Goal: Transaction & Acquisition: Book appointment/travel/reservation

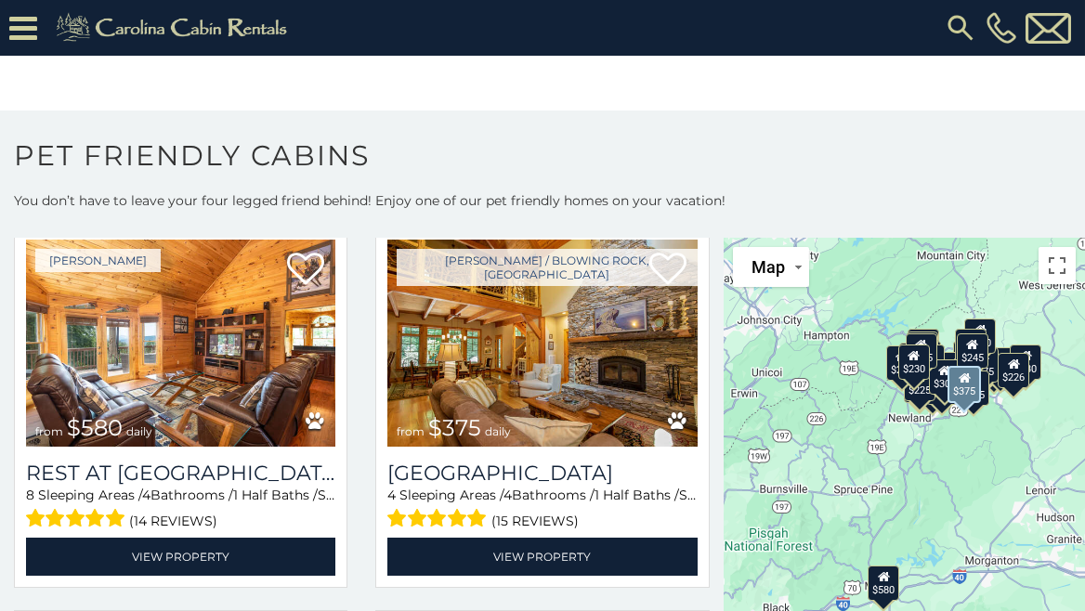
scroll to position [93, 0]
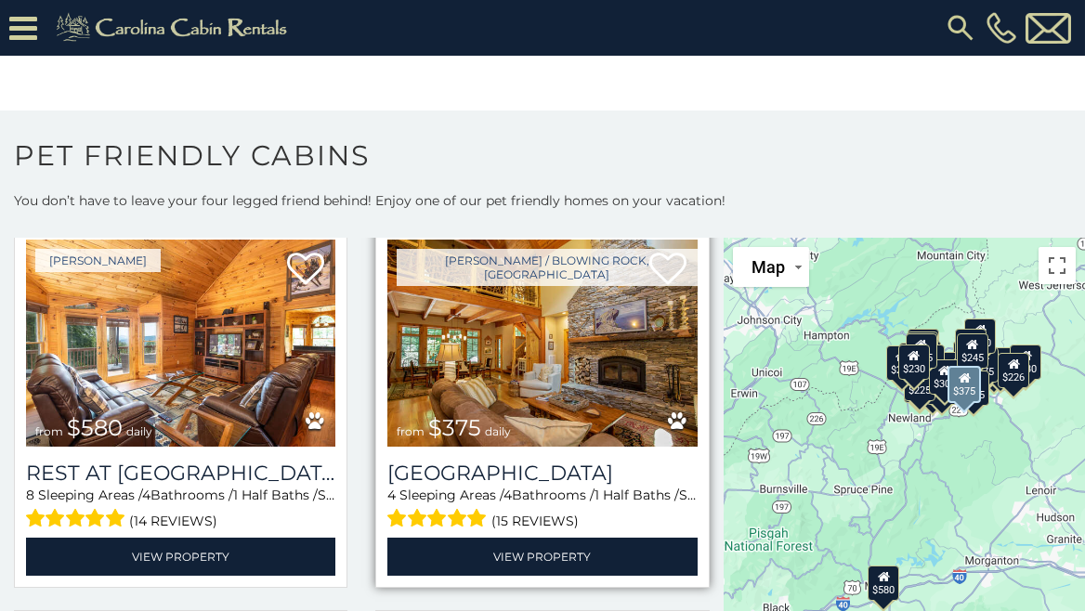
click at [545, 338] on img at bounding box center [541, 343] width 309 height 207
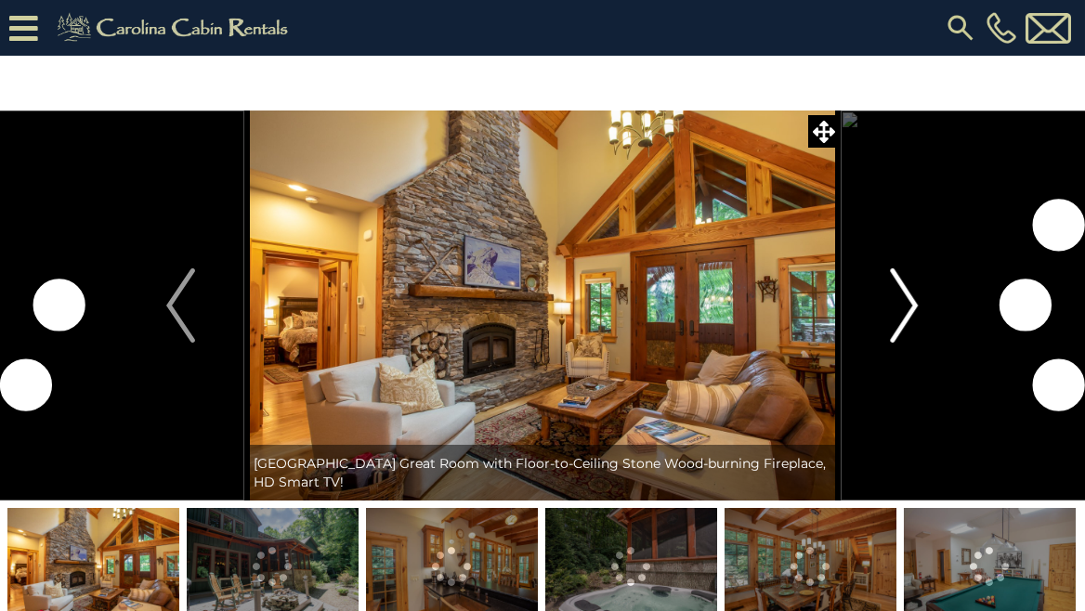
click at [915, 312] on img "Next" at bounding box center [904, 305] width 28 height 74
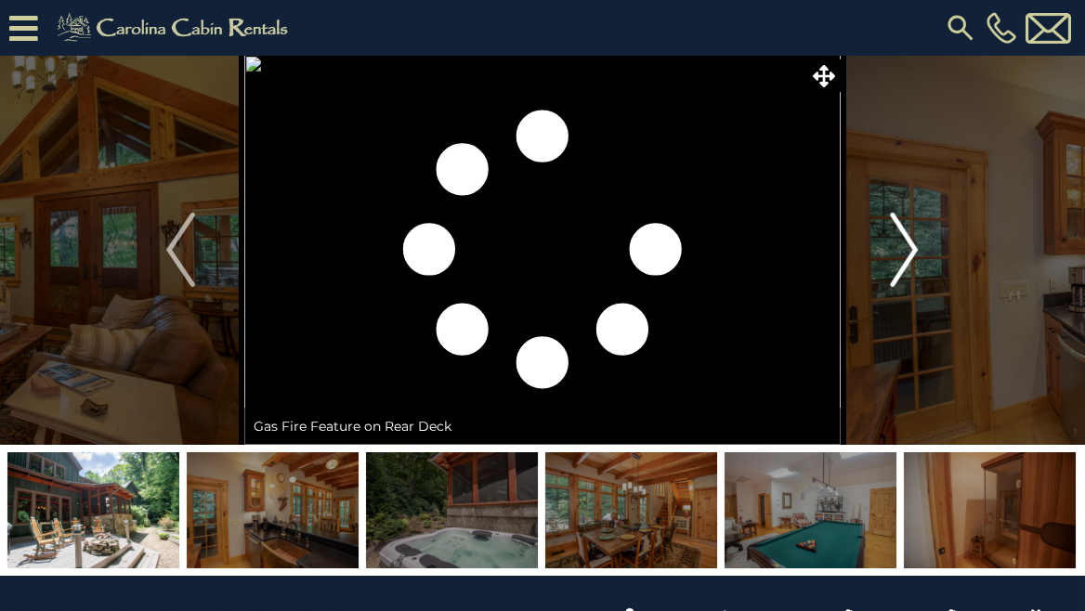
scroll to position [186, 0]
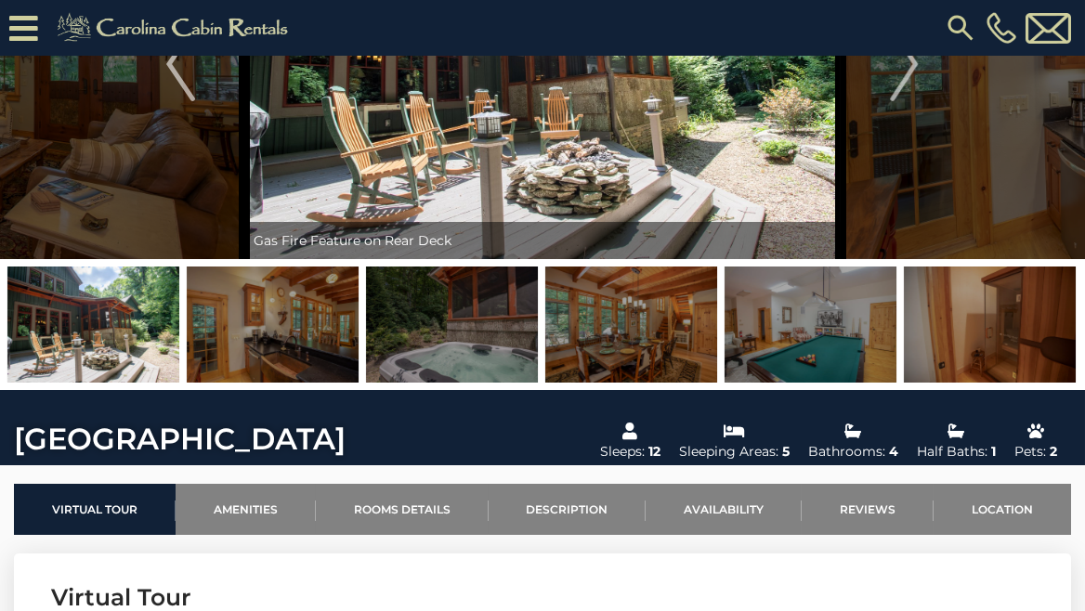
click at [124, 348] on img at bounding box center [93, 325] width 172 height 116
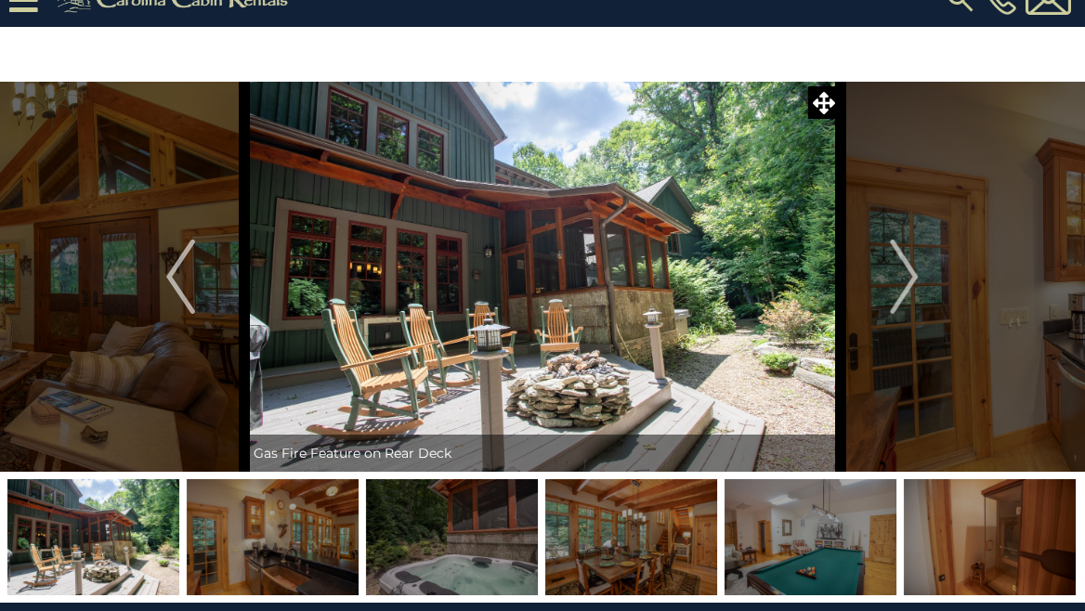
scroll to position [0, 0]
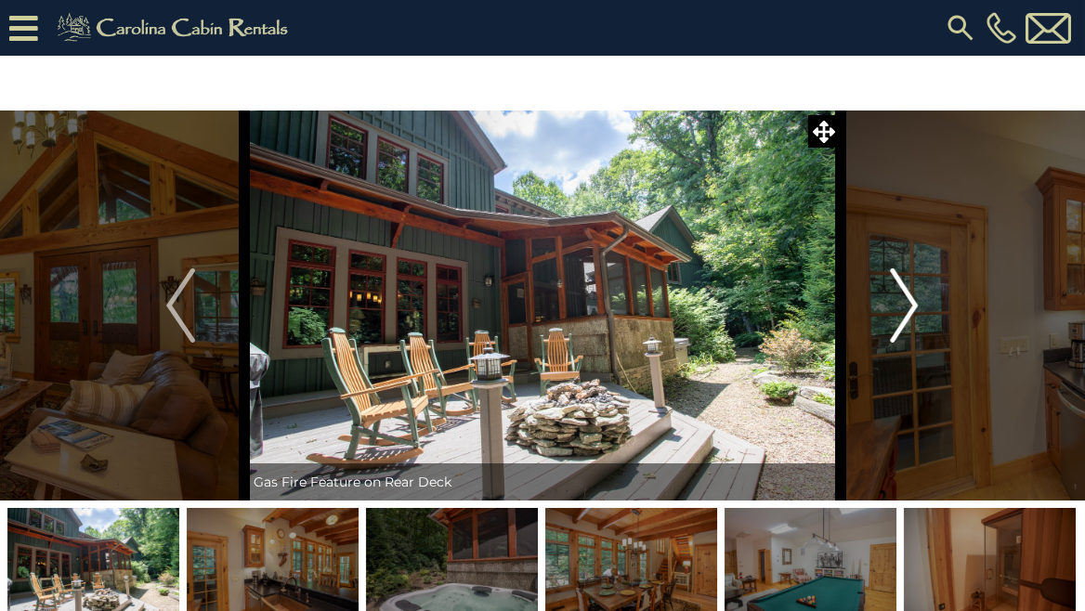
click at [907, 303] on img "Next" at bounding box center [904, 305] width 28 height 74
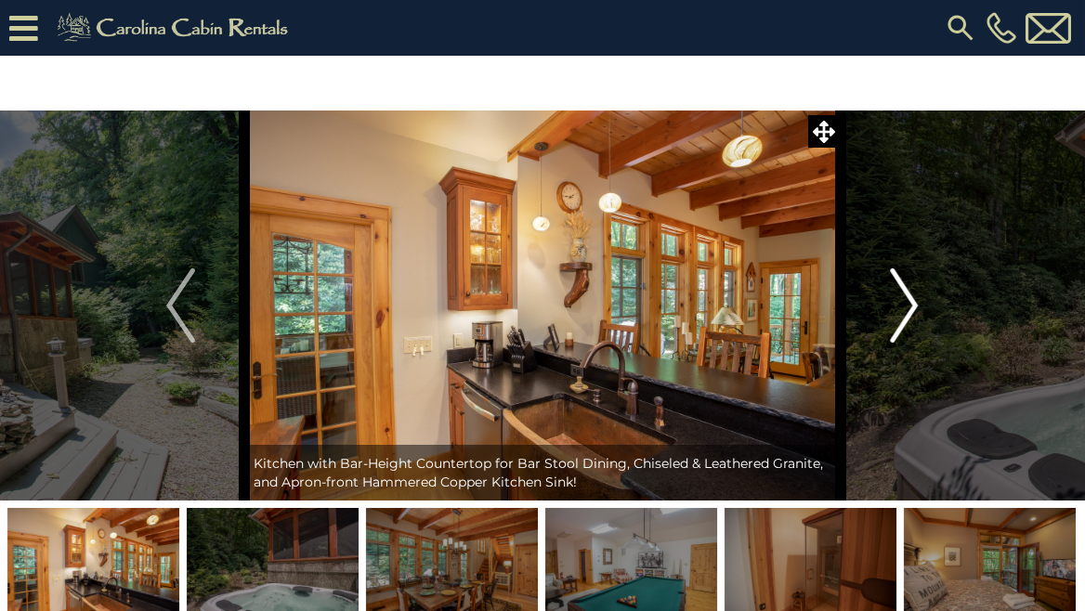
click at [907, 302] on img "Next" at bounding box center [904, 305] width 28 height 74
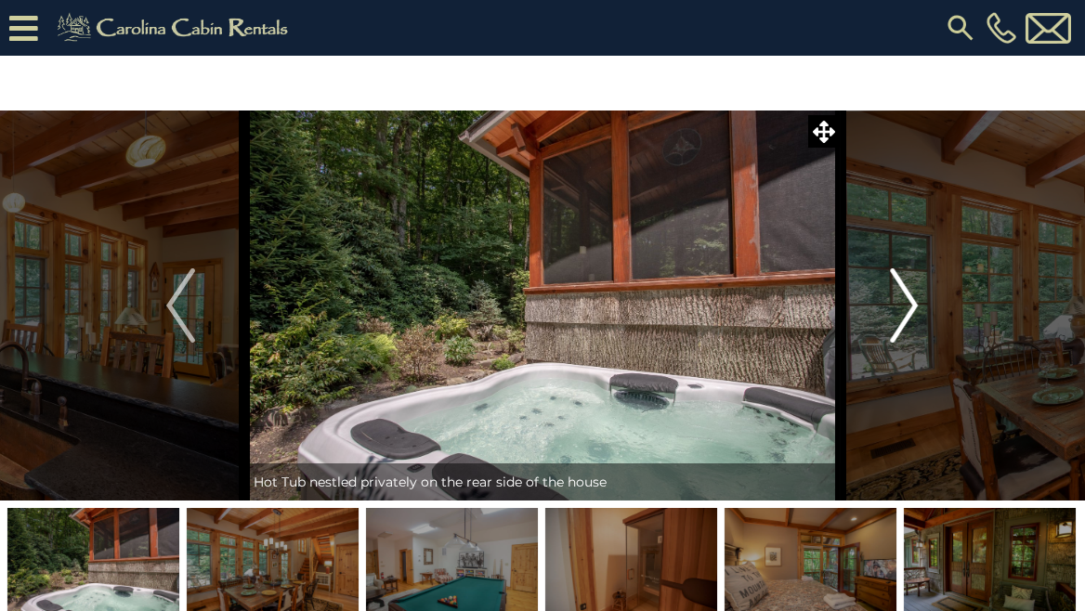
click at [907, 302] on img "Next" at bounding box center [904, 305] width 28 height 74
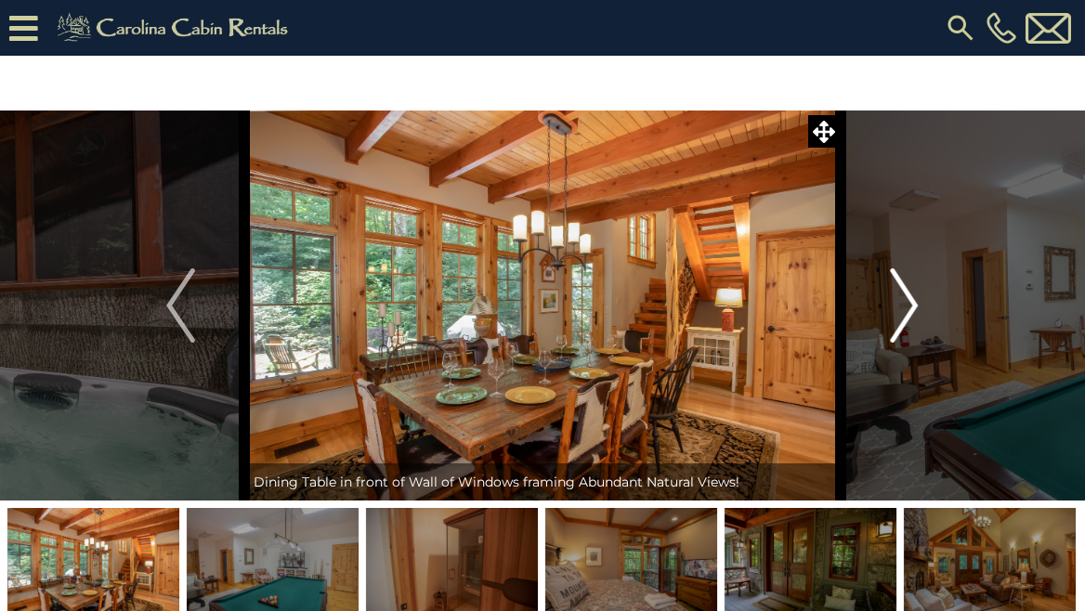
click at [907, 306] on img "Next" at bounding box center [904, 305] width 28 height 74
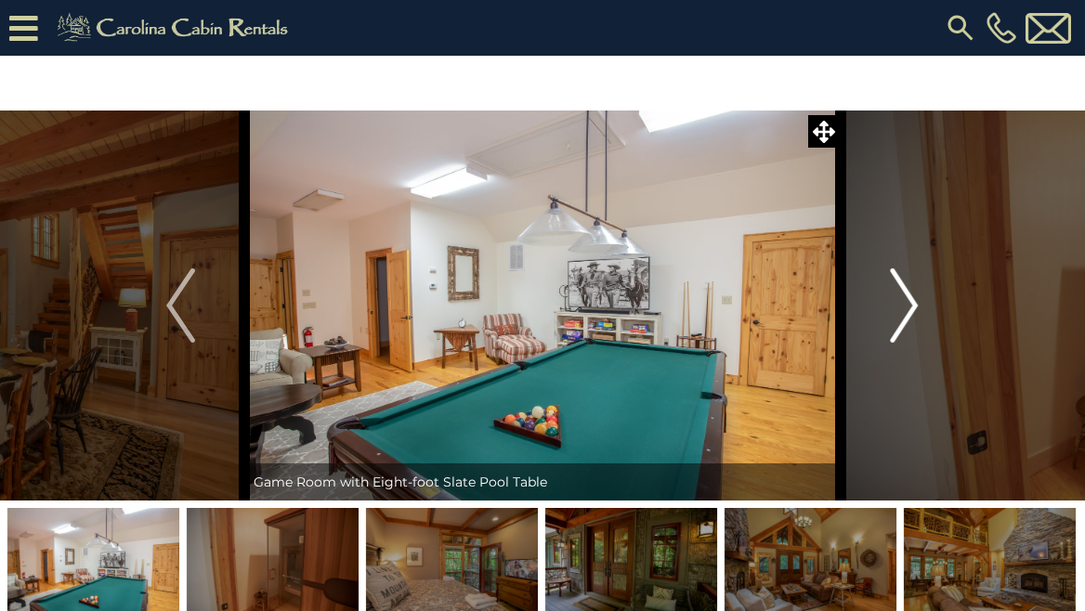
click at [907, 306] on img "Next" at bounding box center [904, 305] width 28 height 74
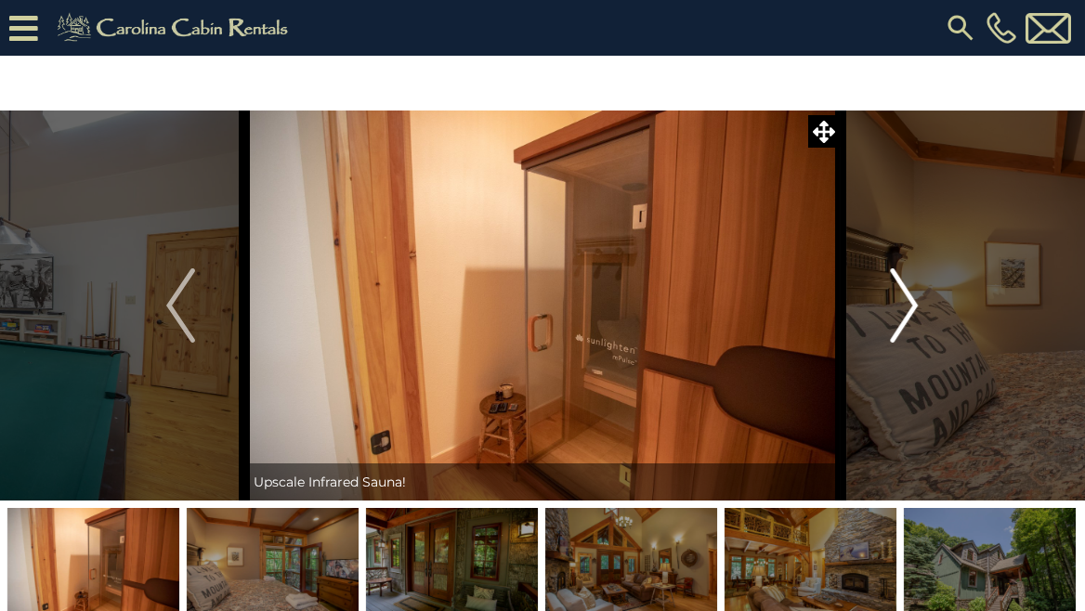
click at [907, 306] on img "Next" at bounding box center [904, 305] width 28 height 74
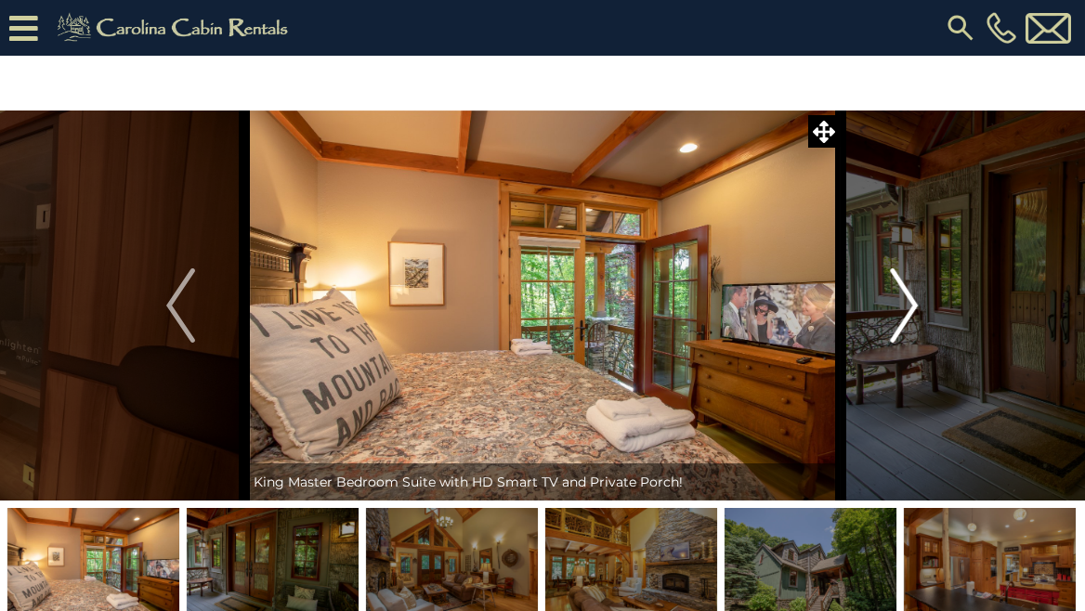
click at [907, 306] on img "Next" at bounding box center [904, 305] width 28 height 74
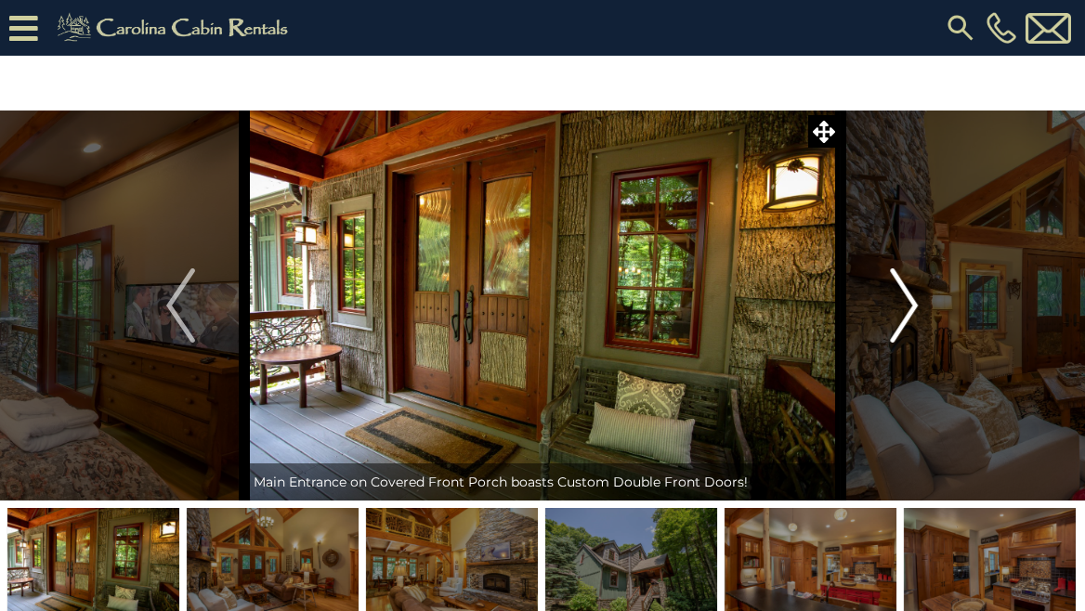
click at [907, 286] on img "Next" at bounding box center [904, 305] width 28 height 74
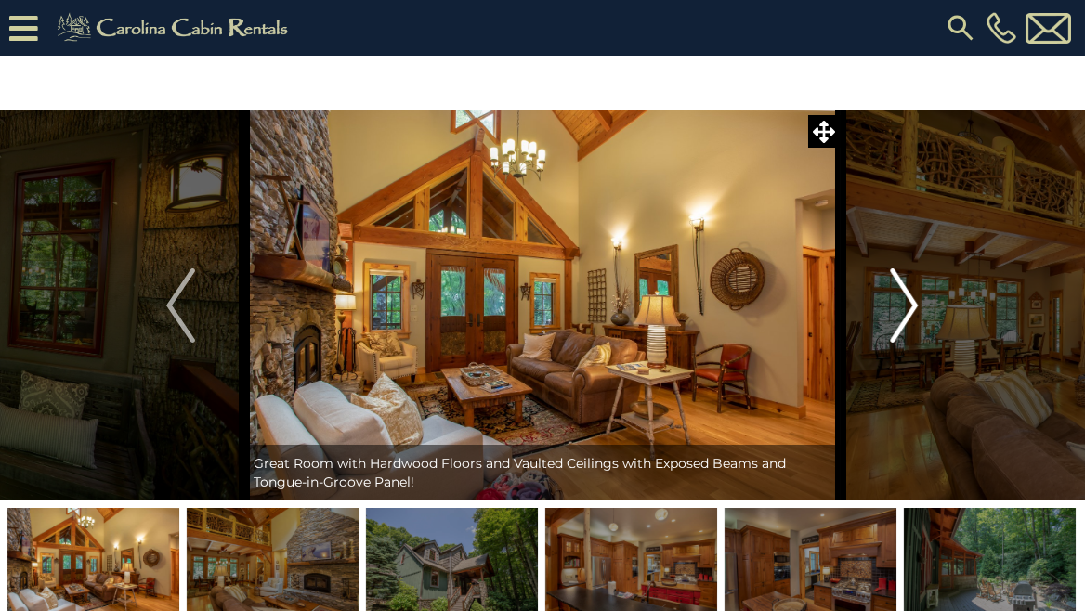
click at [907, 291] on img "Next" at bounding box center [904, 305] width 28 height 74
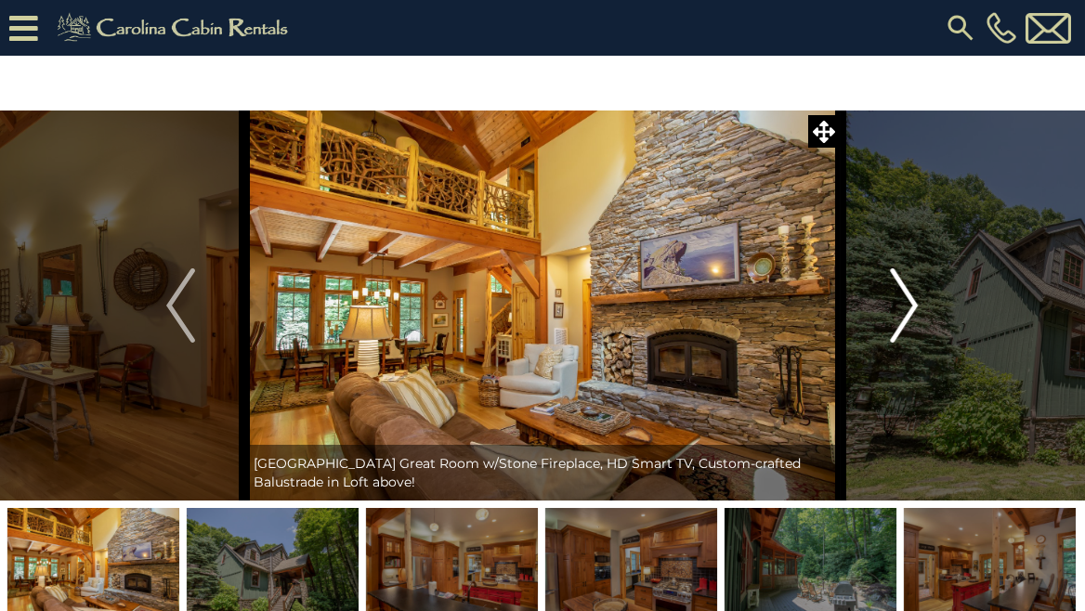
click at [907, 292] on img "Next" at bounding box center [904, 305] width 28 height 74
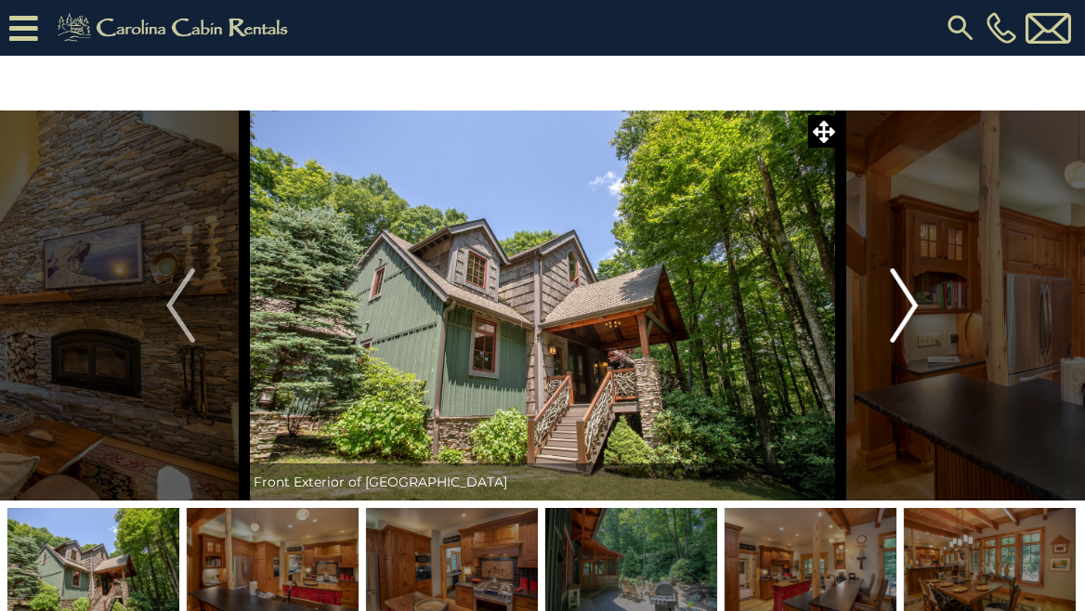
click at [907, 292] on img "Next" at bounding box center [904, 305] width 28 height 74
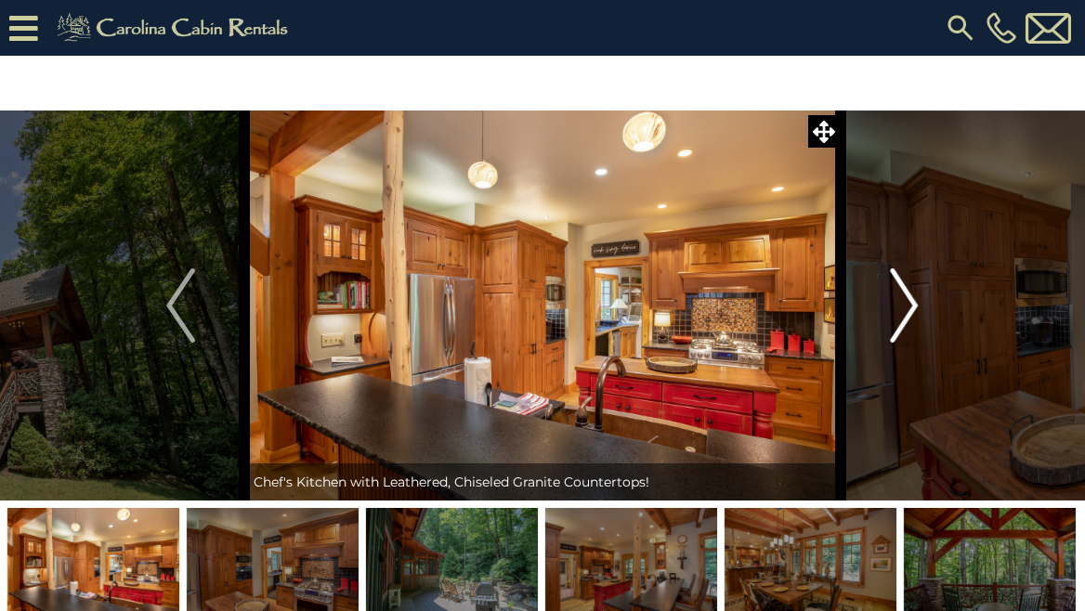
click at [907, 292] on img "Next" at bounding box center [904, 305] width 28 height 74
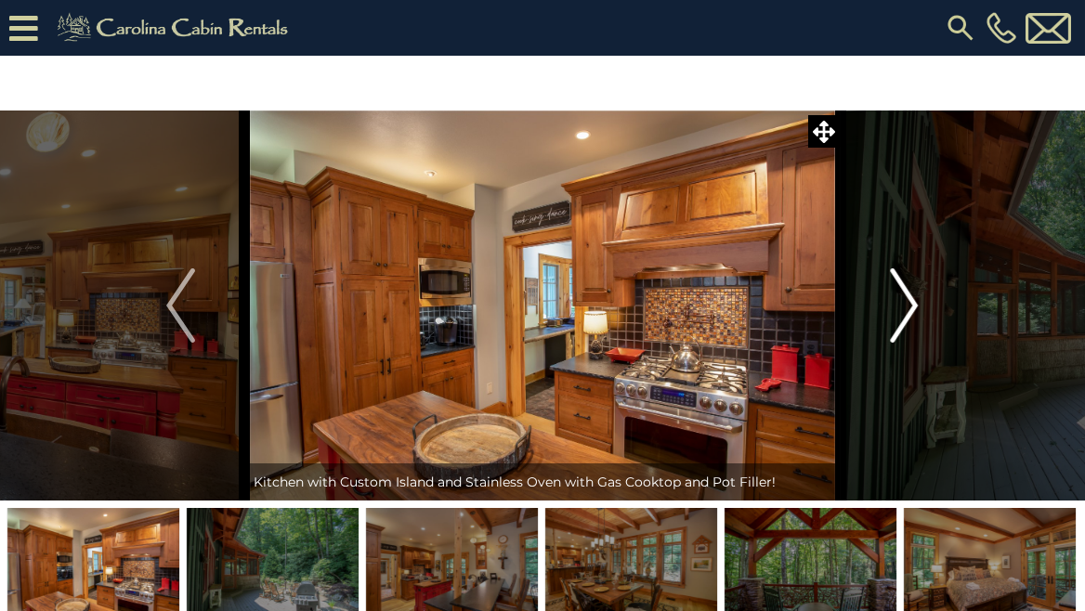
click at [908, 292] on img "Next" at bounding box center [904, 305] width 28 height 74
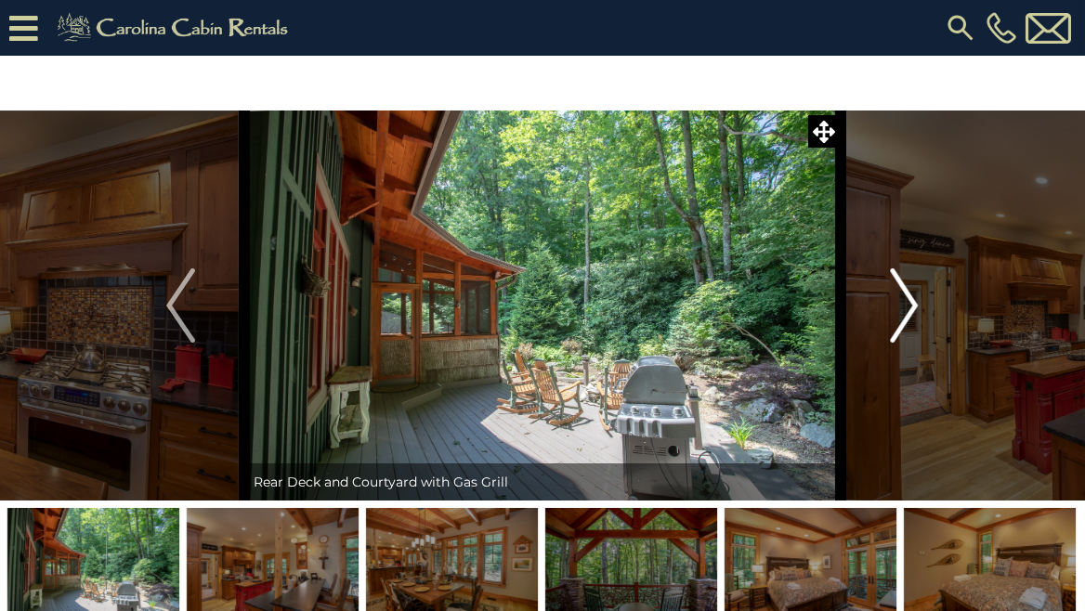
click at [908, 293] on img "Next" at bounding box center [904, 305] width 28 height 74
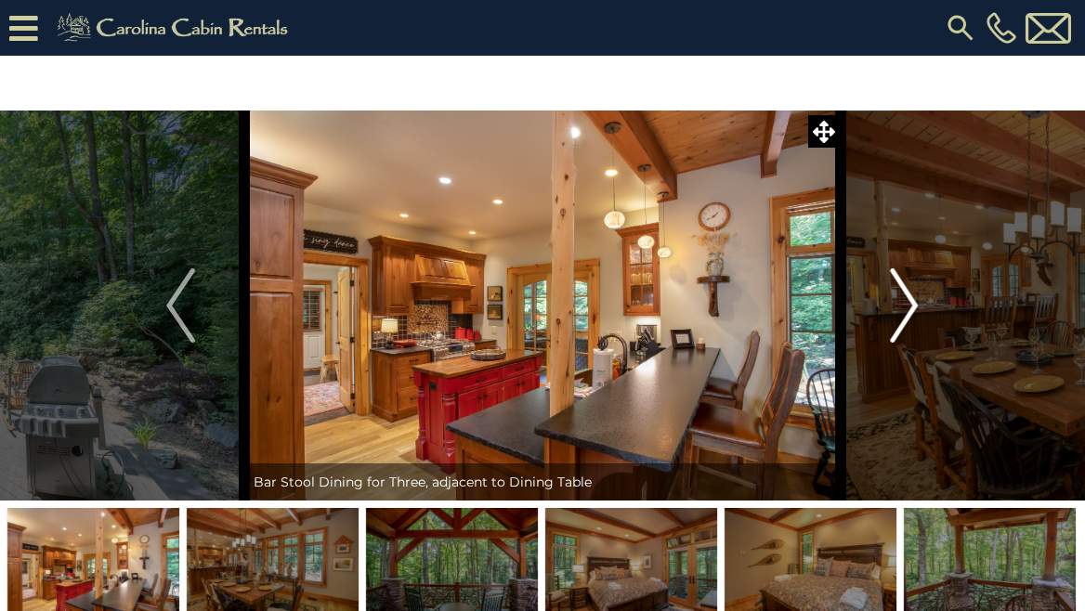
click at [907, 293] on img "Next" at bounding box center [904, 305] width 28 height 74
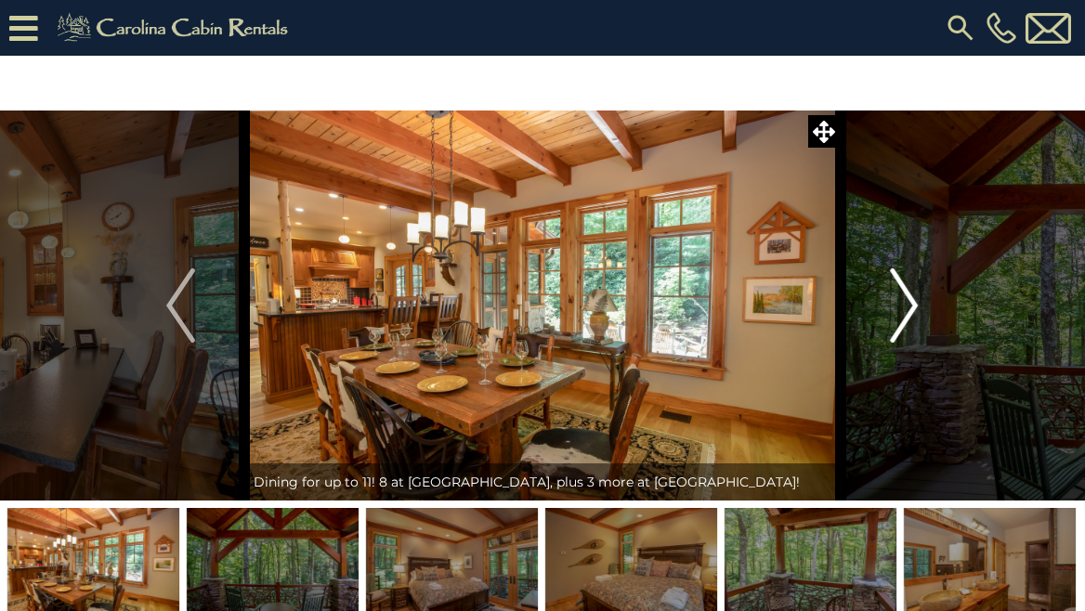
click at [908, 293] on img "Next" at bounding box center [904, 305] width 28 height 74
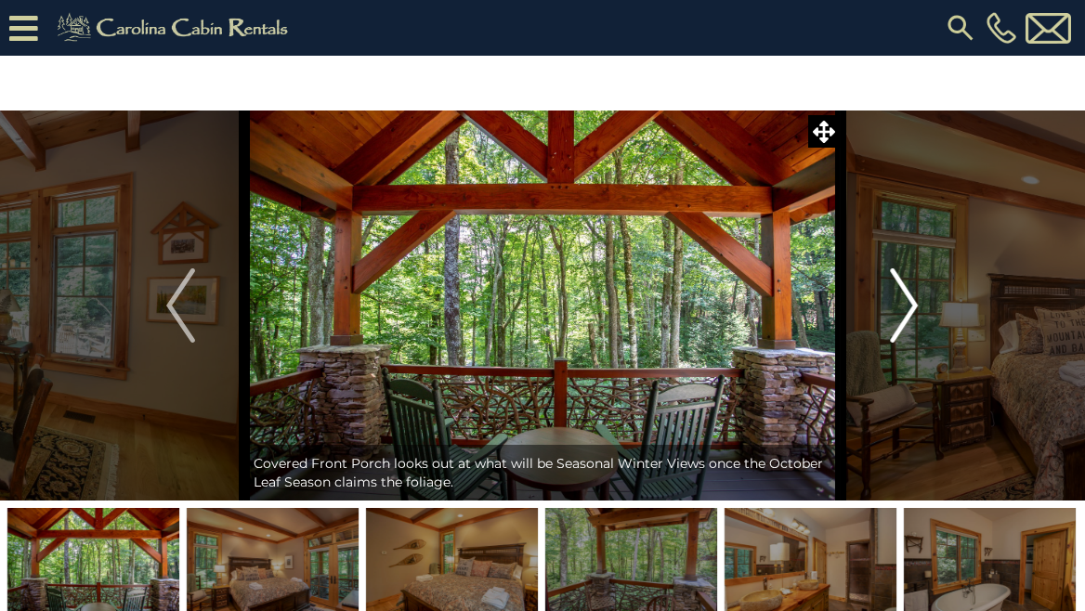
click at [910, 304] on img "Next" at bounding box center [904, 305] width 28 height 74
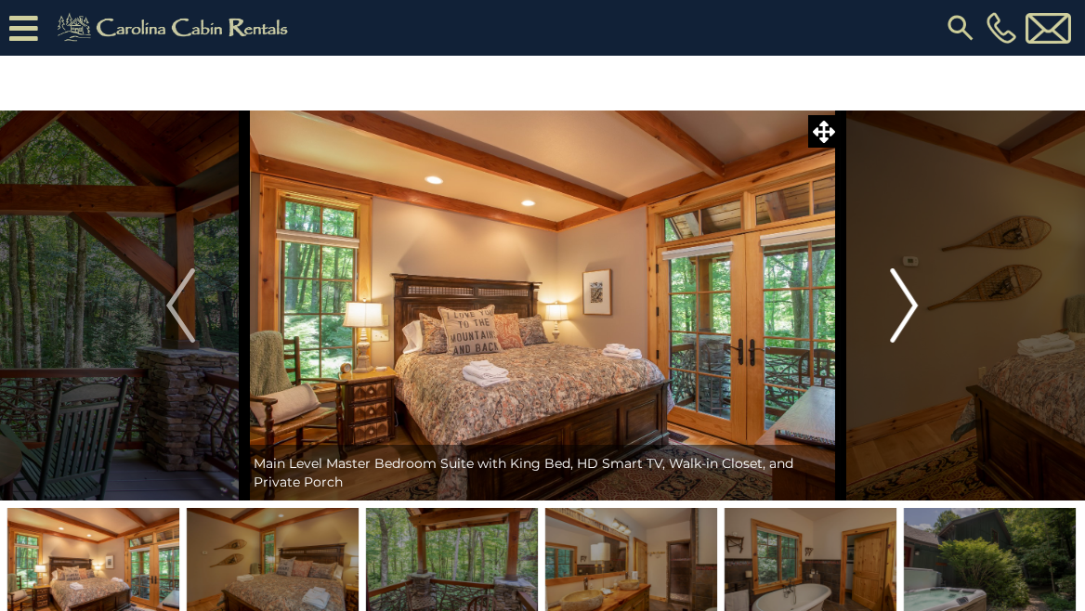
click at [910, 304] on img "Next" at bounding box center [904, 305] width 28 height 74
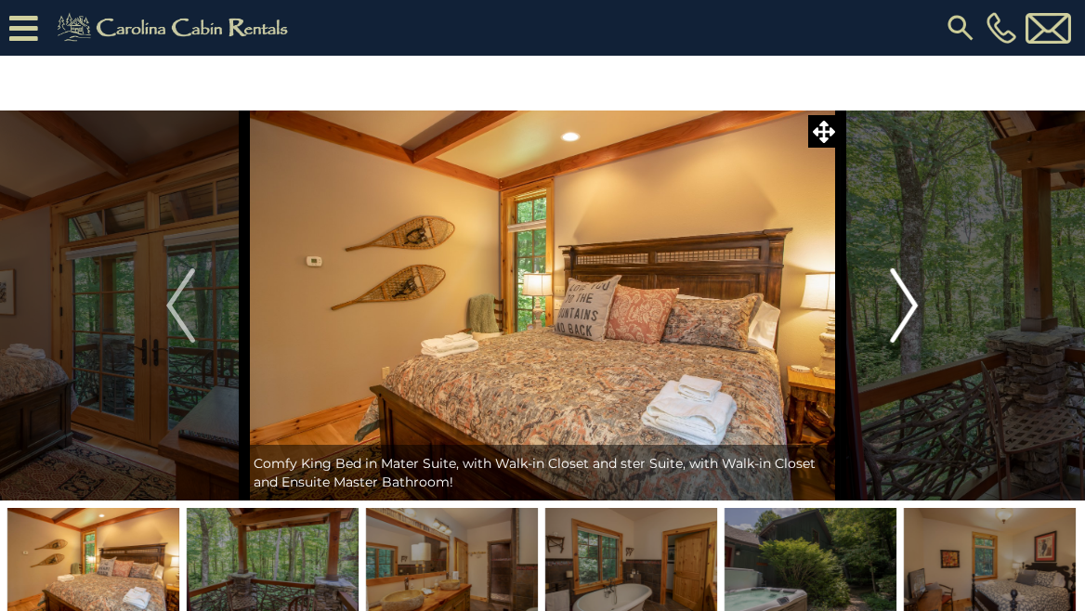
click at [909, 304] on img "Next" at bounding box center [904, 305] width 28 height 74
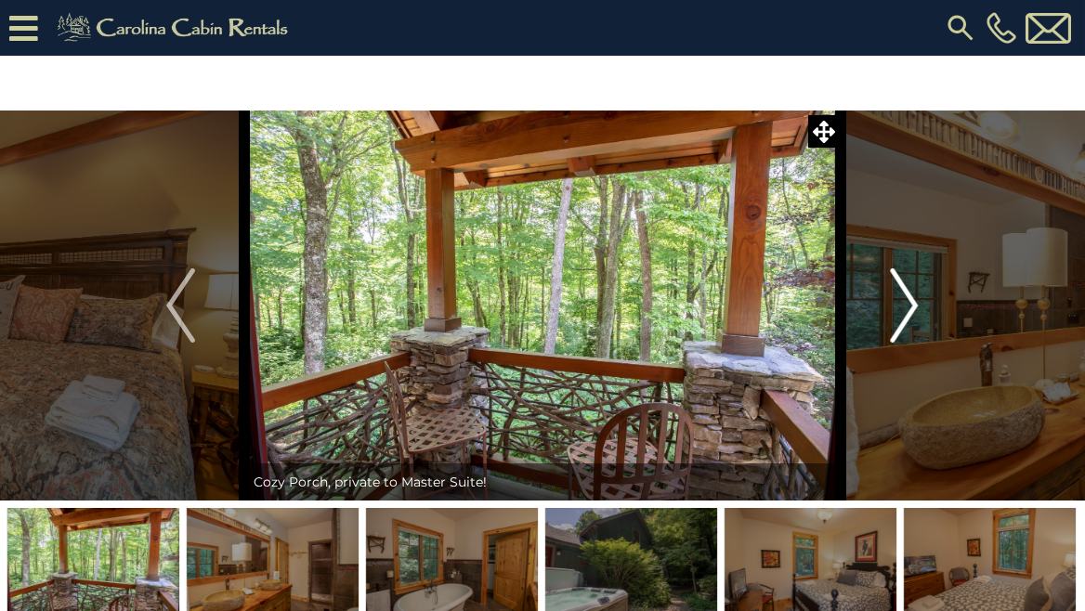
click at [909, 304] on img "Next" at bounding box center [904, 305] width 28 height 74
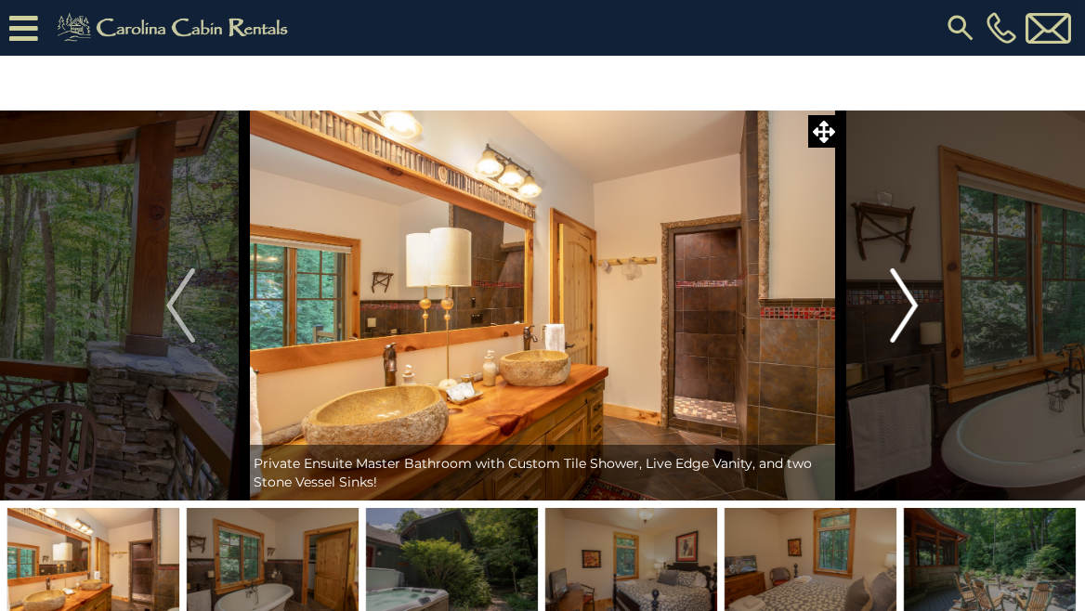
click at [909, 304] on img "Next" at bounding box center [904, 305] width 28 height 74
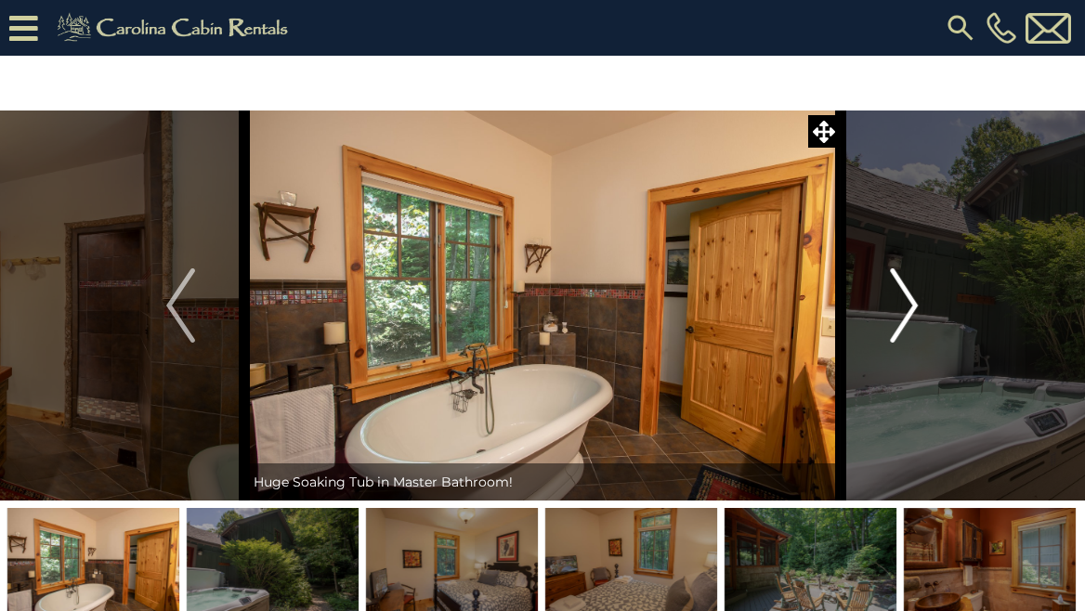
click at [909, 304] on img "Next" at bounding box center [904, 305] width 28 height 74
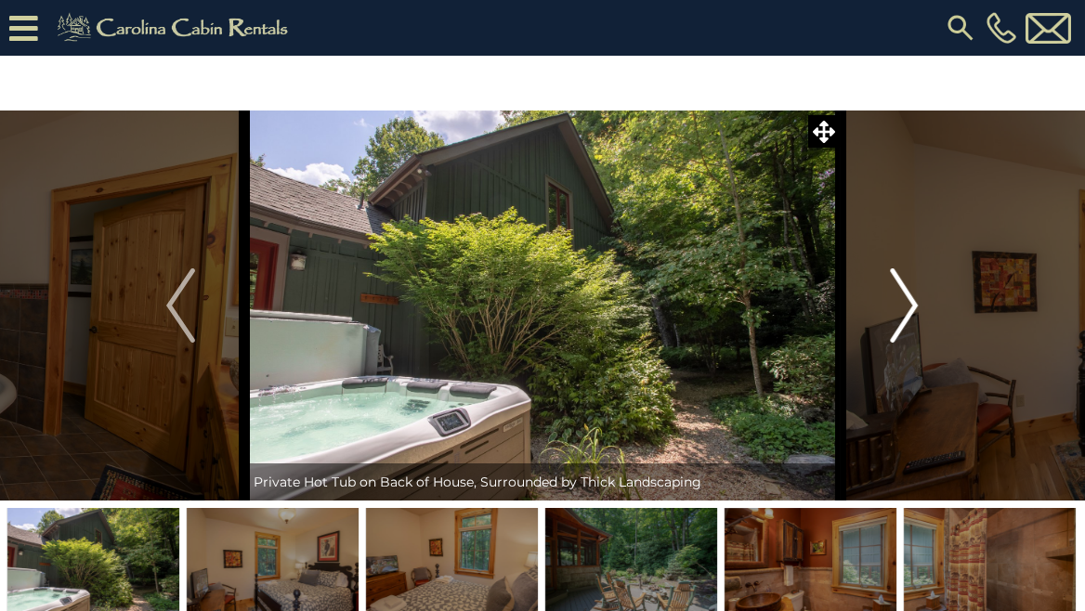
click at [909, 304] on img "Next" at bounding box center [904, 305] width 28 height 74
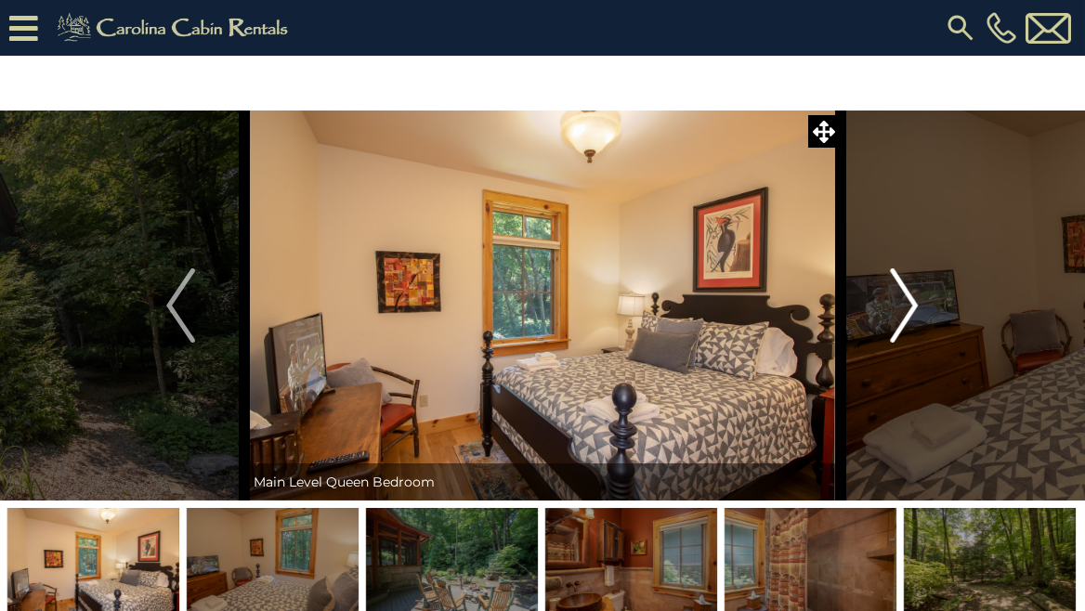
click at [909, 304] on img "Next" at bounding box center [904, 305] width 28 height 74
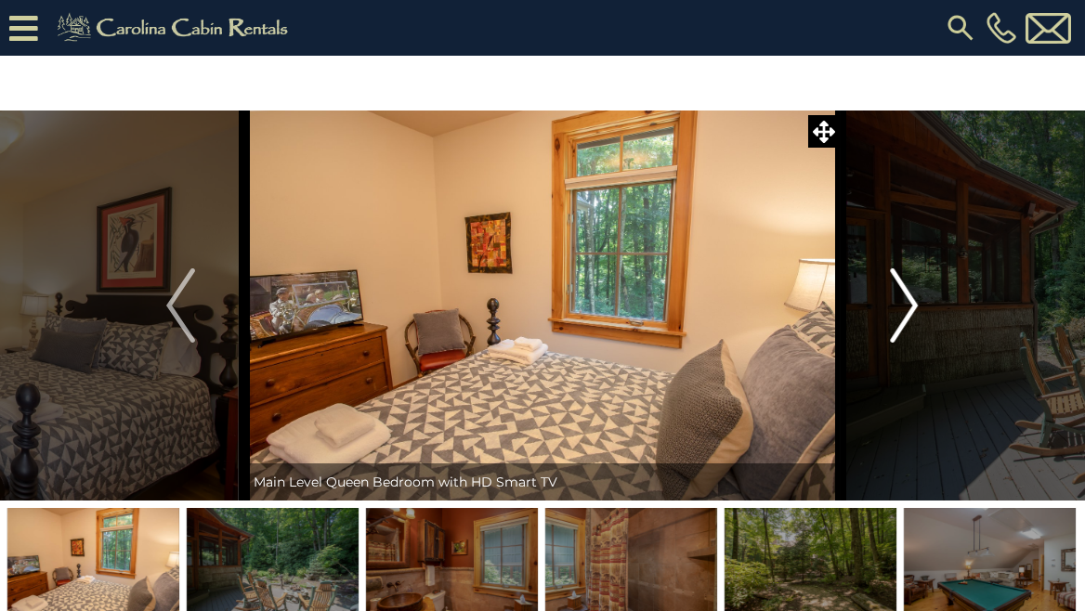
click at [909, 304] on img "Next" at bounding box center [904, 305] width 28 height 74
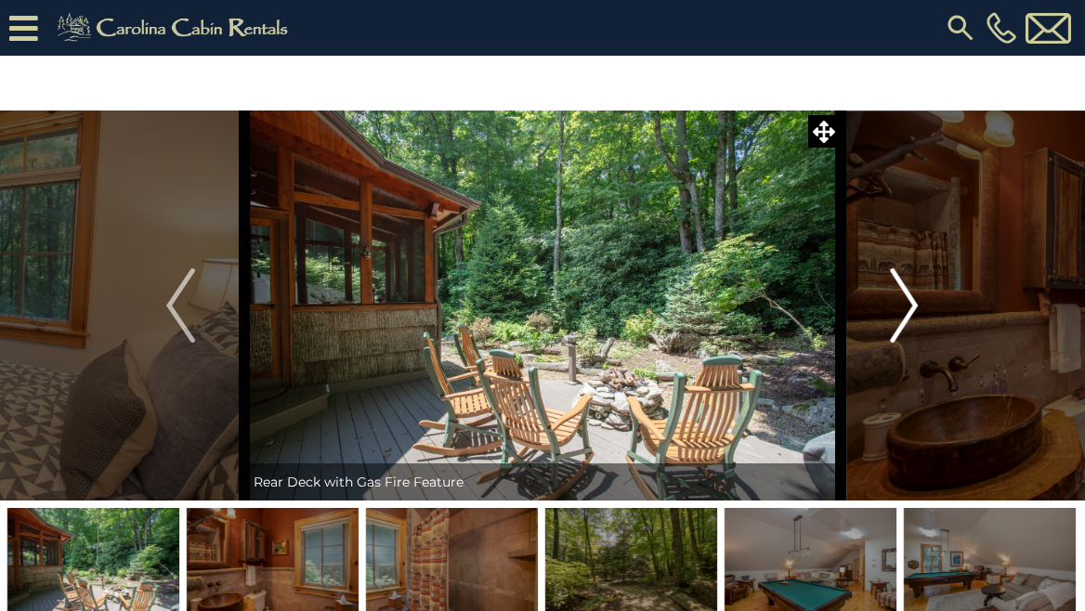
click at [909, 304] on img "Next" at bounding box center [904, 305] width 28 height 74
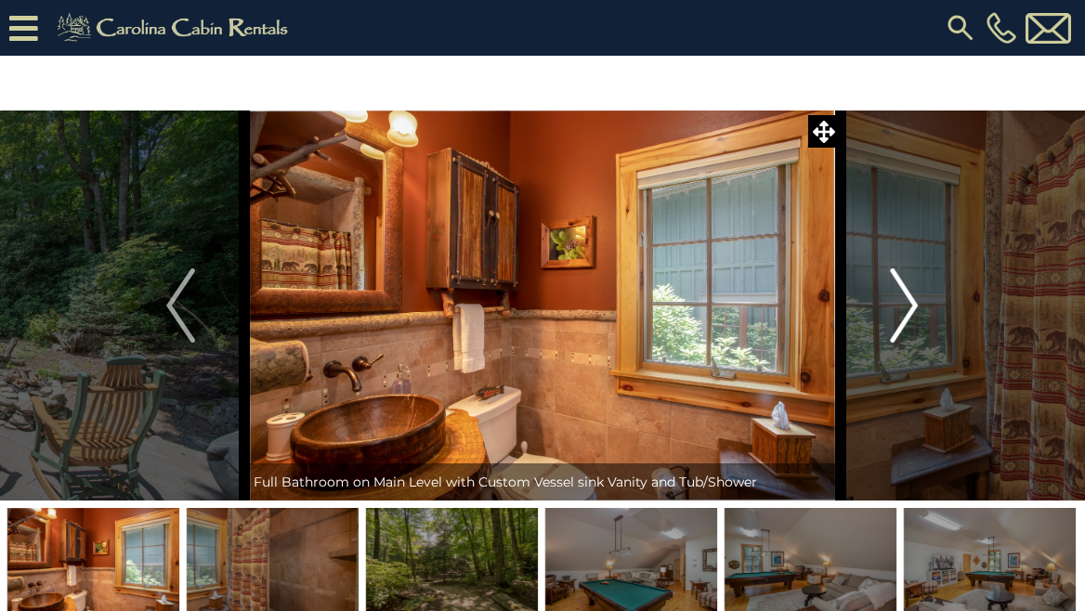
click at [909, 304] on img "Next" at bounding box center [904, 305] width 28 height 74
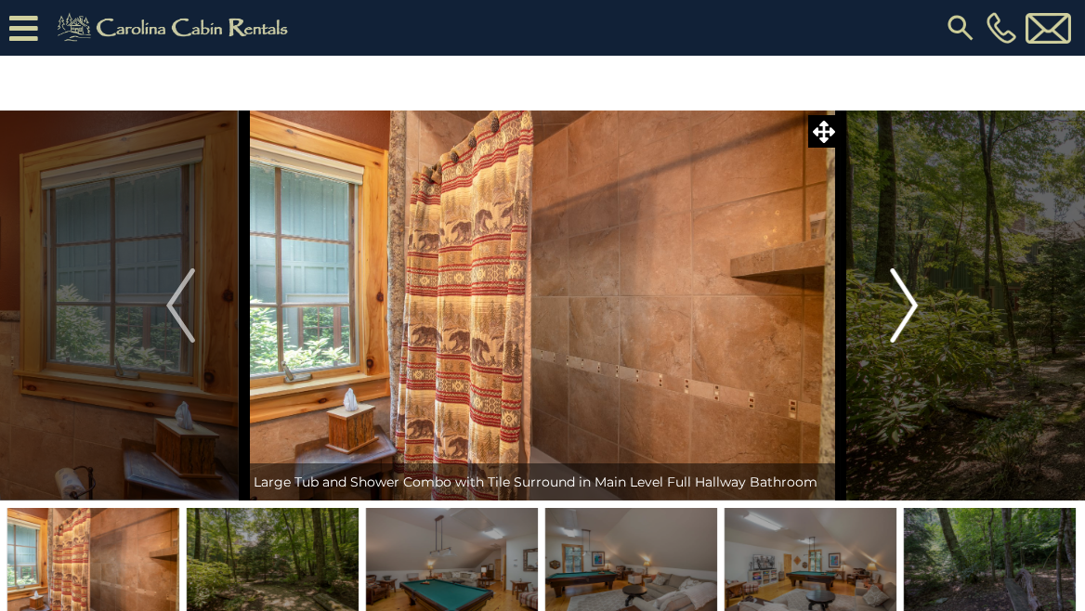
click at [908, 304] on img "Next" at bounding box center [904, 305] width 28 height 74
